Goal: Navigation & Orientation: Find specific page/section

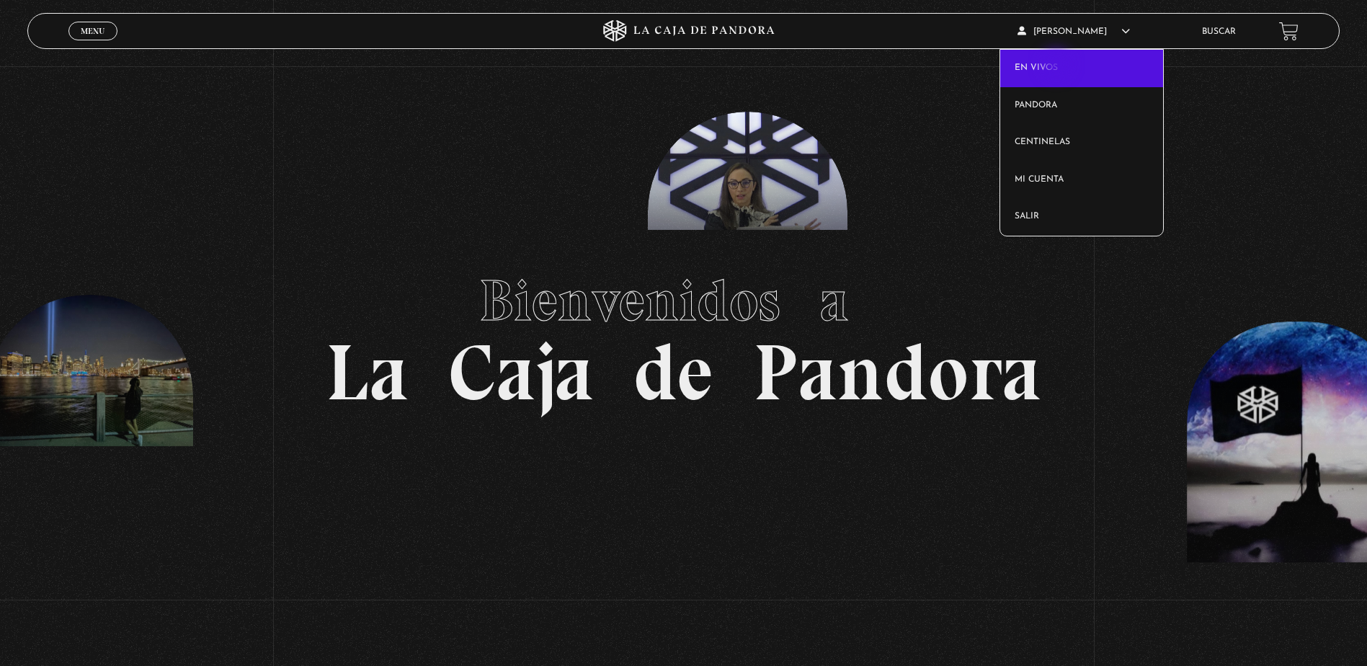
click at [1058, 66] on link "En vivos" at bounding box center [1082, 68] width 163 height 37
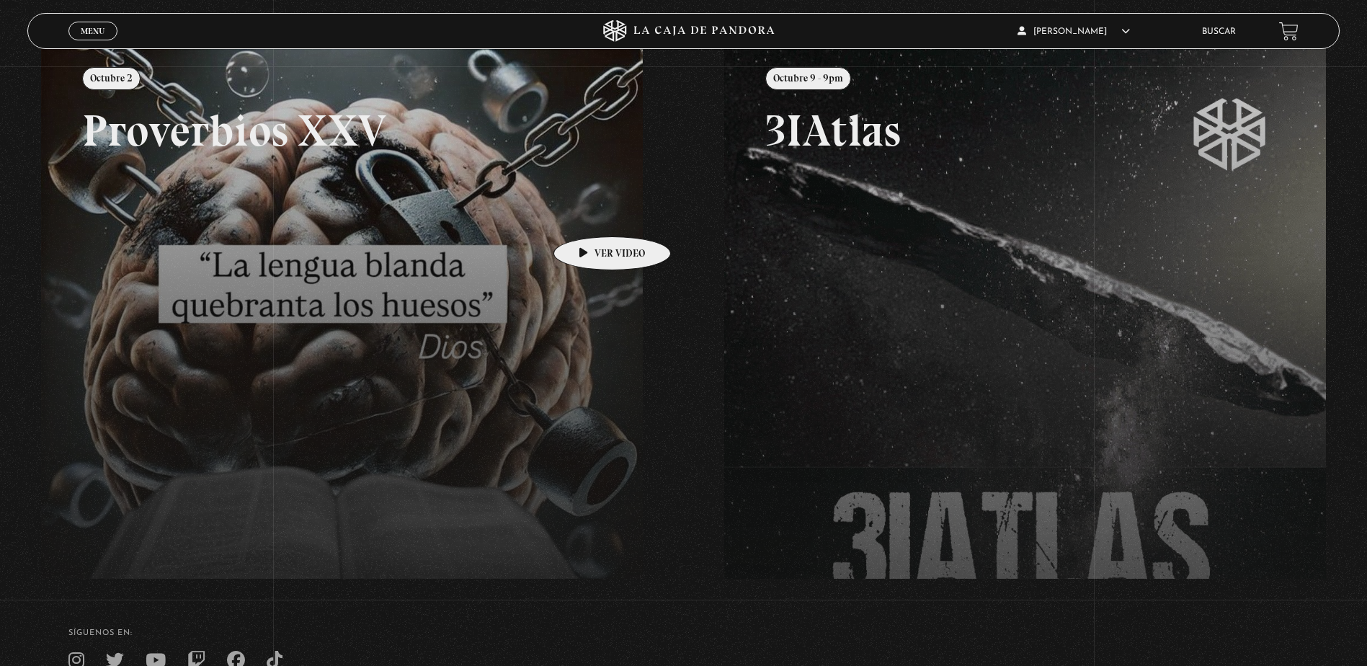
scroll to position [288, 0]
